Goal: Navigation & Orientation: Find specific page/section

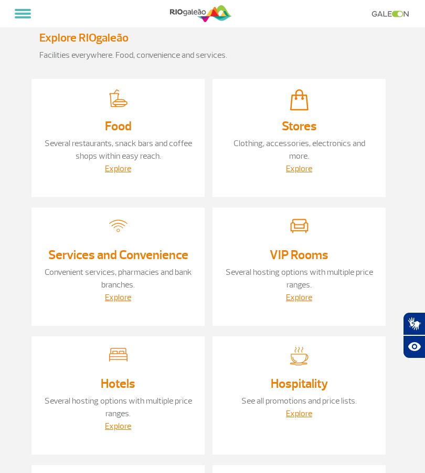
select select
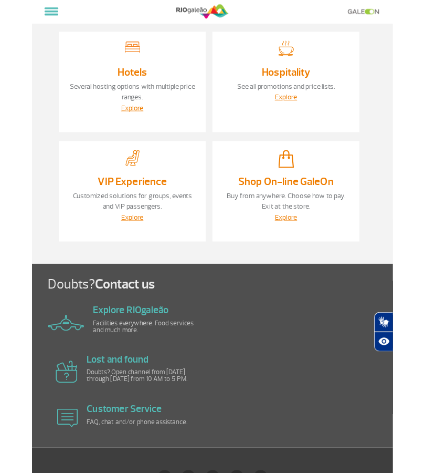
scroll to position [401, 0]
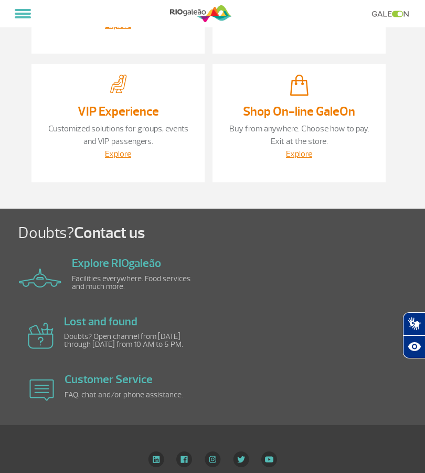
click at [124, 263] on link "Explore RIOgaleão" at bounding box center [116, 263] width 89 height 15
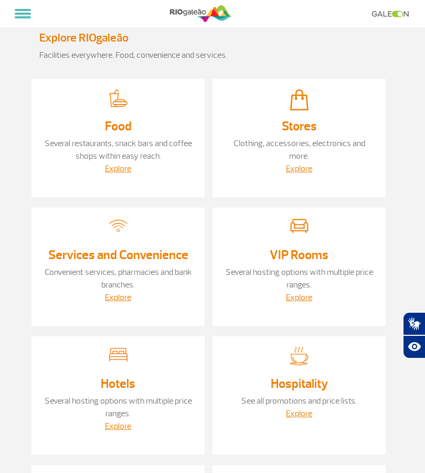
select select
click at [146, 150] on link "Several restaurants, snack bars and coffee shops within easy reach." at bounding box center [119, 149] width 148 height 23
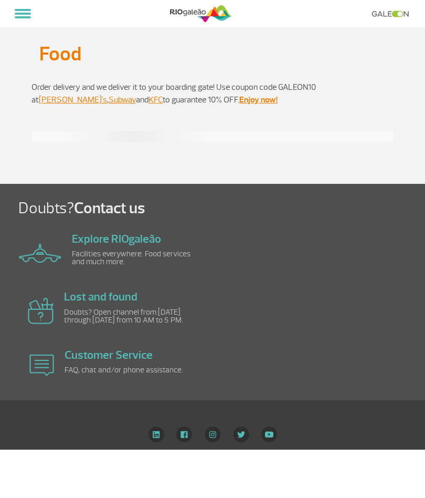
select select
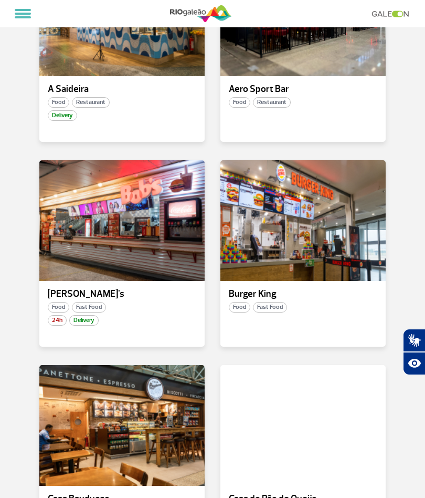
scroll to position [286, 0]
